Goal: Information Seeking & Learning: Learn about a topic

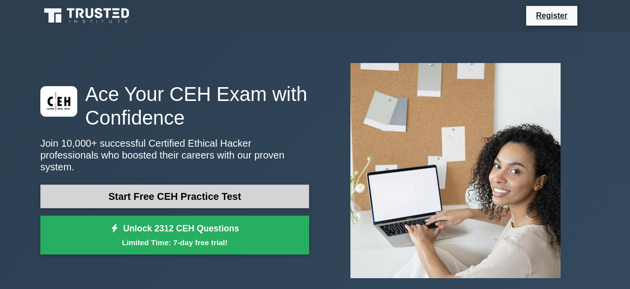
click at [206, 187] on link "Start Free CEH Practice Test" at bounding box center [174, 197] width 269 height 24
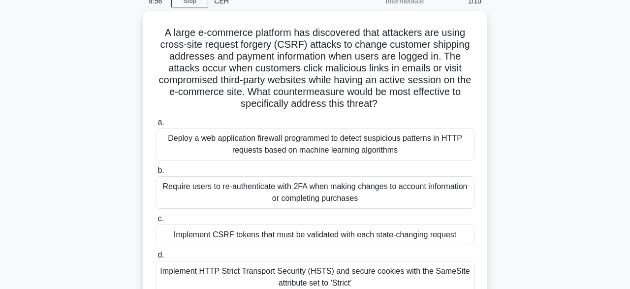
scroll to position [45, 0]
click at [324, 146] on div "Deploy a web application firewall programmed to detect suspicious patterns in H…" at bounding box center [315, 144] width 319 height 32
click at [156, 125] on input "a. Deploy a web application firewall programmed to detect suspicious patterns i…" at bounding box center [156, 122] width 0 height 6
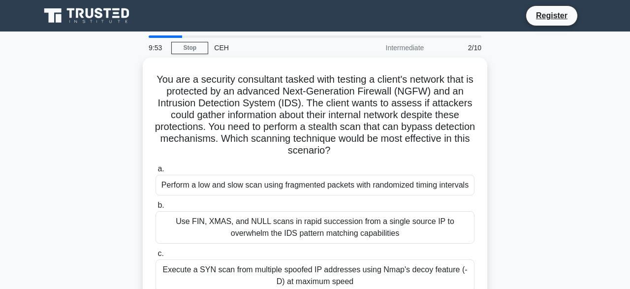
scroll to position [0, 0]
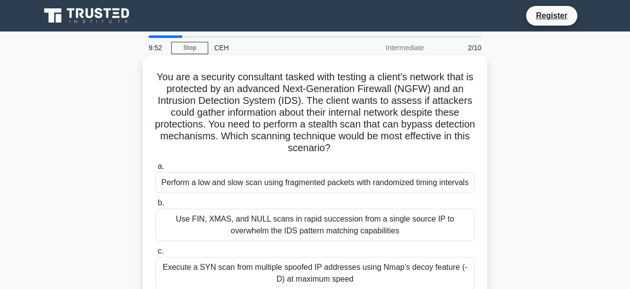
click at [211, 229] on div "Use FIN, XMAS, and NULL scans in rapid succession from a single source IP to ov…" at bounding box center [315, 225] width 319 height 32
click at [156, 206] on input "b. Use FIN, XMAS, and NULL scans in rapid succession from a single source IP to…" at bounding box center [156, 203] width 0 height 6
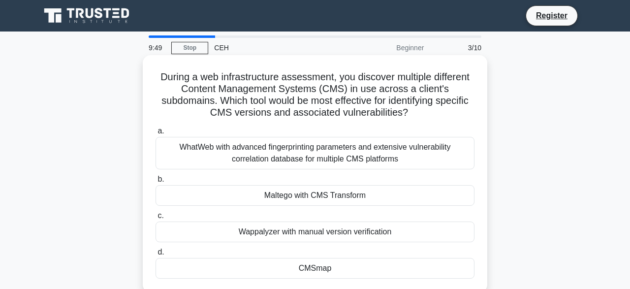
click at [352, 199] on div "Maltego with CMS Transform" at bounding box center [315, 195] width 319 height 21
click at [156, 183] on input "b. Maltego with CMS Transform" at bounding box center [156, 179] width 0 height 6
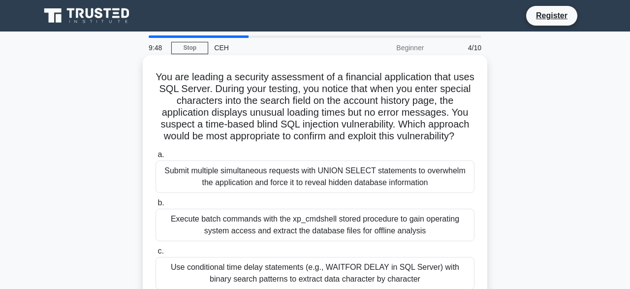
click at [296, 238] on div "Execute batch commands with the xp_cmdshell stored procedure to gain operating …" at bounding box center [315, 225] width 319 height 32
click at [156, 206] on input "b. Execute batch commands with the xp_cmdshell stored procedure to gain operati…" at bounding box center [156, 203] width 0 height 6
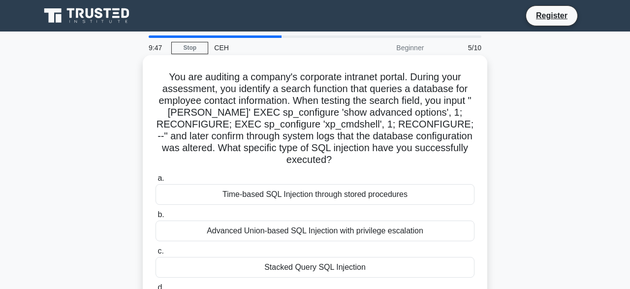
click at [327, 188] on div "Time-based SQL Injection through stored procedures" at bounding box center [315, 194] width 319 height 21
click at [156, 182] on input "a. Time-based SQL Injection through stored procedures" at bounding box center [156, 178] width 0 height 6
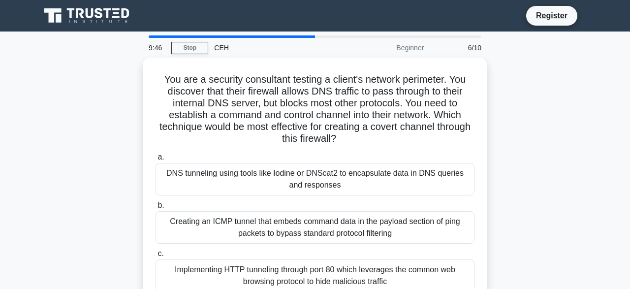
click at [327, 188] on div "DNS tunneling using tools like Iodine or DNScat2 to encapsulate data in DNS que…" at bounding box center [315, 179] width 319 height 32
click at [156, 161] on input "a. DNS tunneling using tools like Iodine or DNScat2 to encapsulate data in DNS …" at bounding box center [156, 157] width 0 height 6
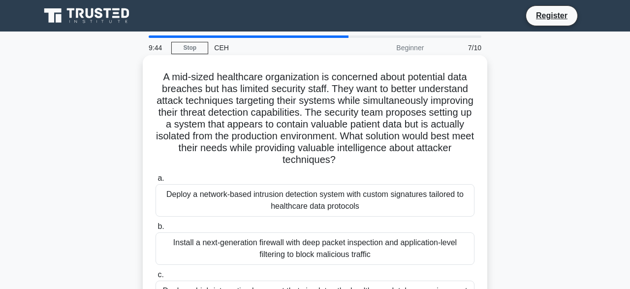
click at [330, 258] on div "Install a next-generation firewall with deep packet inspection and application-…" at bounding box center [315, 248] width 319 height 32
click at [156, 230] on input "b. Install a next-generation firewall with deep packet inspection and applicati…" at bounding box center [156, 227] width 0 height 6
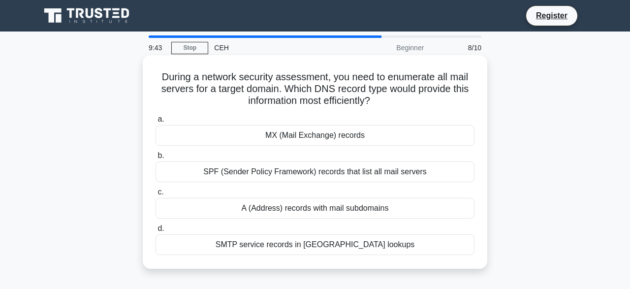
click at [337, 250] on div "SMTP service records in SRV lookups" at bounding box center [315, 244] width 319 height 21
click at [156, 232] on input "d. SMTP service records in SRV lookups" at bounding box center [156, 229] width 0 height 6
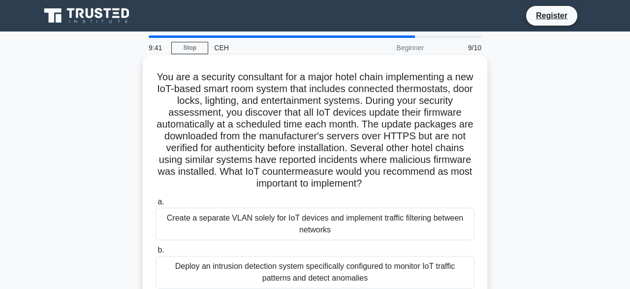
click at [344, 274] on div "Deploy an intrusion detection system specifically configured to monitor IoT tra…" at bounding box center [315, 272] width 319 height 32
click at [156, 254] on input "b. Deploy an intrusion detection system specifically configured to monitor IoT …" at bounding box center [156, 250] width 0 height 6
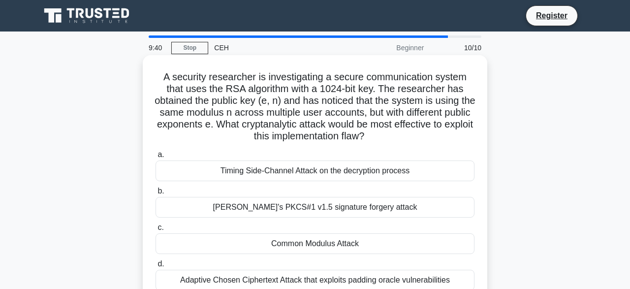
click at [420, 173] on div "Timing Side-Channel Attack on the decryption process" at bounding box center [315, 171] width 319 height 21
click at [156, 158] on input "a. Timing Side-Channel Attack on the decryption process" at bounding box center [156, 155] width 0 height 6
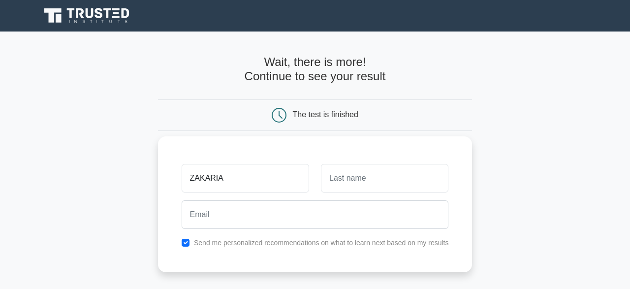
type input "ZAKARIA"
click at [346, 170] on input "text" at bounding box center [385, 178] width 128 height 29
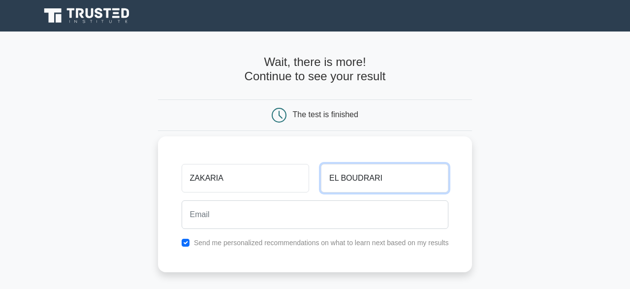
type input "EL BOUDRARI"
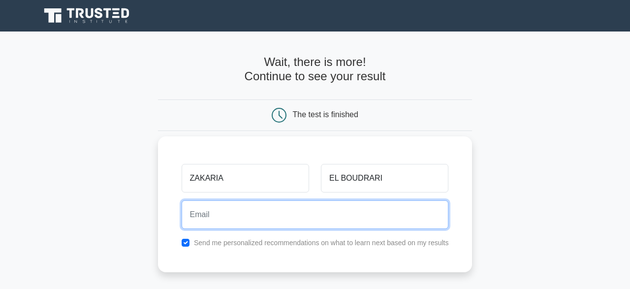
click at [299, 219] on input "email" at bounding box center [315, 214] width 267 height 29
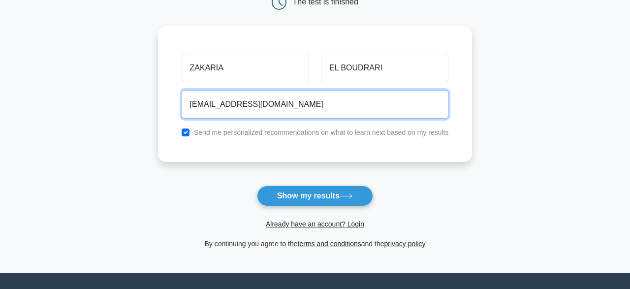
scroll to position [111, 0]
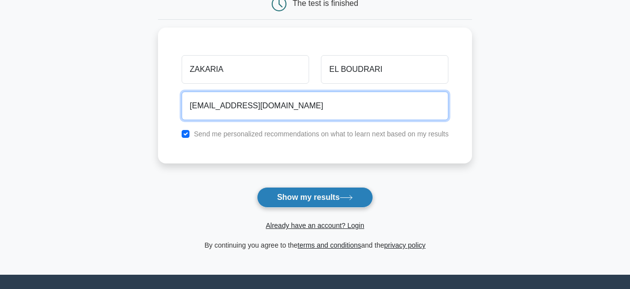
type input "zakariaelboudrari@gmail.com"
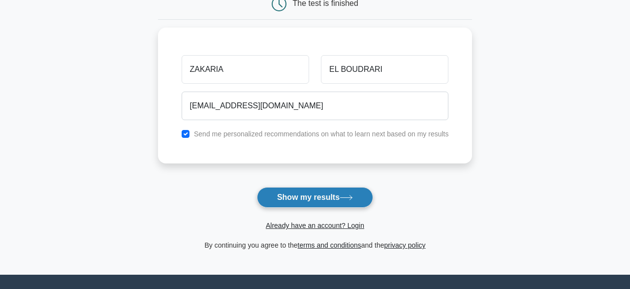
click at [327, 201] on button "Show my results" at bounding box center [315, 197] width 116 height 21
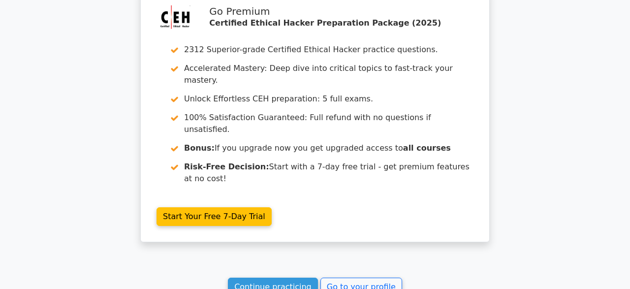
scroll to position [1861, 0]
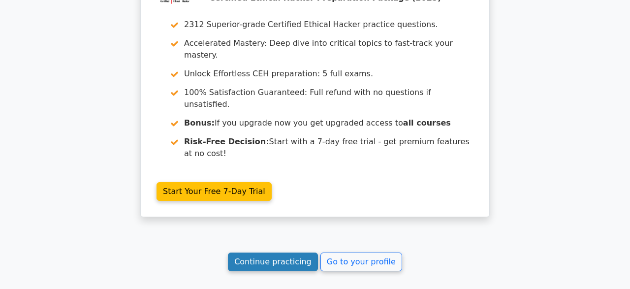
click at [269, 253] on link "Continue practicing" at bounding box center [273, 262] width 90 height 19
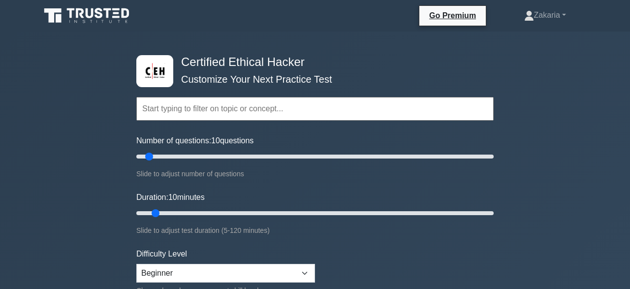
click at [226, 114] on input "text" at bounding box center [314, 109] width 357 height 24
drag, startPoint x: 155, startPoint y: 157, endPoint x: 422, endPoint y: 181, distance: 267.4
click at [422, 162] on input "Number of questions: 150 questions" at bounding box center [314, 157] width 357 height 12
type input "5"
click at [141, 155] on input "Number of questions: 5 questions" at bounding box center [314, 157] width 357 height 12
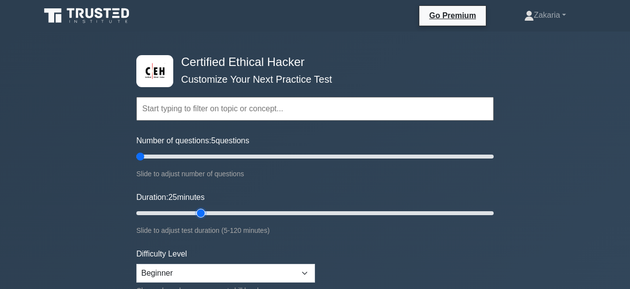
click at [195, 213] on input "Duration: 25 minutes" at bounding box center [314, 213] width 357 height 12
click at [231, 213] on input "Duration: 35 minutes" at bounding box center [314, 213] width 357 height 12
click at [227, 213] on input "Duration: 35 minutes" at bounding box center [314, 213] width 357 height 12
type input "30"
click at [223, 213] on input "Duration: 30 minutes" at bounding box center [314, 213] width 357 height 12
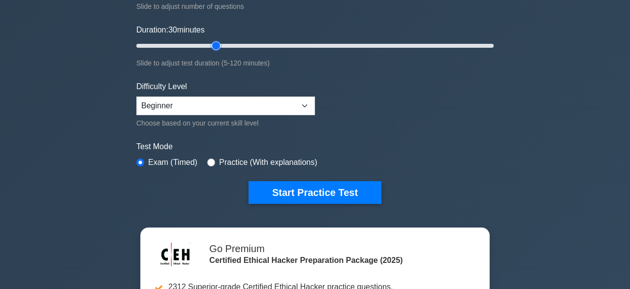
scroll to position [206, 0]
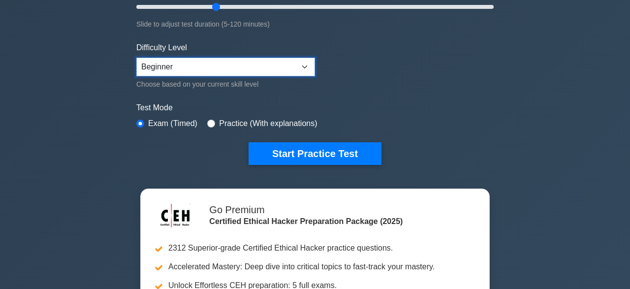
click at [136, 58] on select "Beginner Intermediate Expert" at bounding box center [225, 67] width 179 height 19
click option "Beginner" at bounding box center [0, 0] width 0 height 0
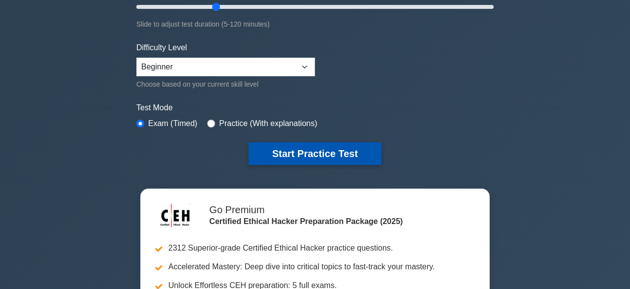
click at [261, 149] on button "Start Practice Test" at bounding box center [315, 153] width 133 height 23
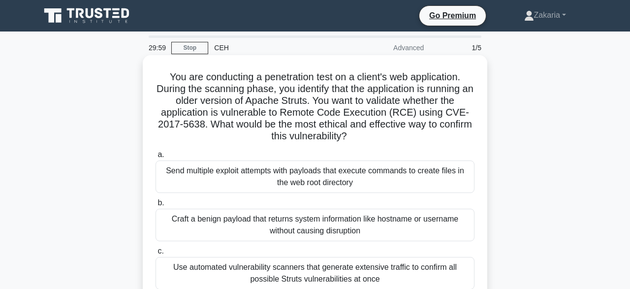
click at [235, 165] on div "Send multiple exploit attempts with payloads that execute commands to create fi…" at bounding box center [315, 177] width 319 height 32
click at [156, 158] on input "a. Send multiple exploit attempts with payloads that execute commands to create…" at bounding box center [156, 155] width 0 height 6
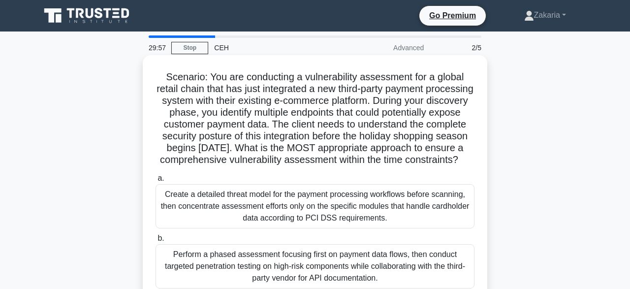
click at [213, 237] on label "b. Perform a phased assessment focusing first on payment data flows, then condu…" at bounding box center [315, 260] width 319 height 56
click at [156, 237] on input "b. Perform a phased assessment focusing first on payment data flows, then condu…" at bounding box center [156, 238] width 0 height 6
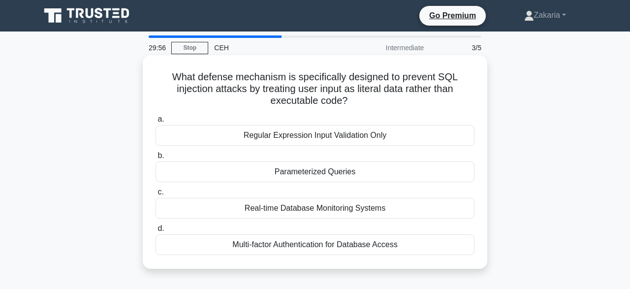
click at [290, 170] on div "Parameterized Queries" at bounding box center [315, 172] width 319 height 21
click at [156, 159] on input "b. Parameterized Queries" at bounding box center [156, 156] width 0 height 6
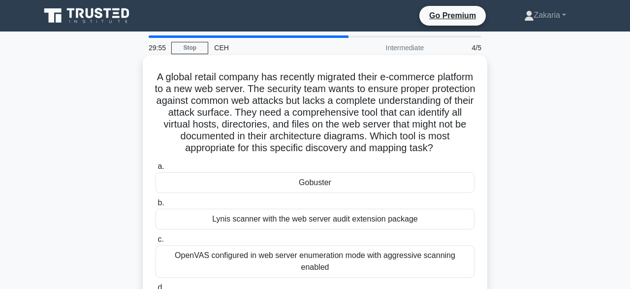
click at [299, 222] on div "Lynis scanner with the web server audit extension package" at bounding box center [315, 219] width 319 height 21
click at [156, 206] on input "b. Lynis scanner with the web server audit extension package" at bounding box center [156, 203] width 0 height 6
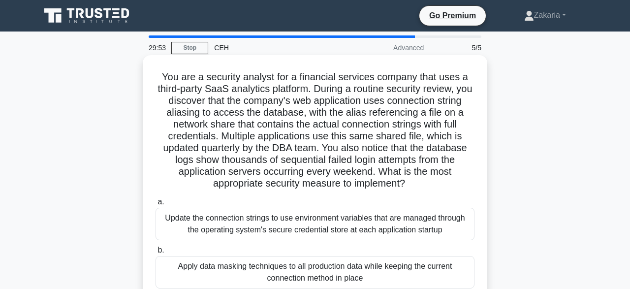
click at [304, 271] on div "Apply data masking techniques to all production data while keeping the current …" at bounding box center [315, 272] width 319 height 32
click at [156, 254] on input "b. Apply data masking techniques to all production data while keeping the curre…" at bounding box center [156, 250] width 0 height 6
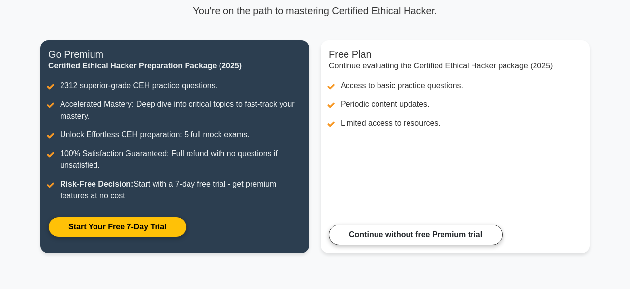
scroll to position [95, 0]
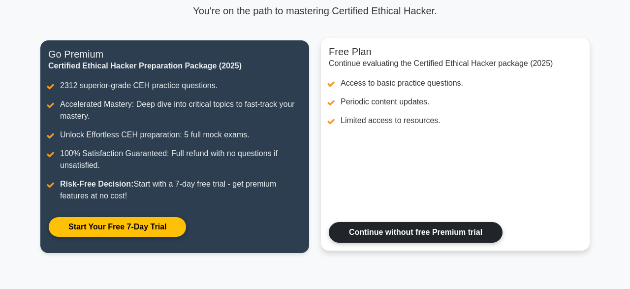
click at [401, 232] on link "Continue without free Premium trial" at bounding box center [416, 232] width 174 height 21
